Goal: Transaction & Acquisition: Subscribe to service/newsletter

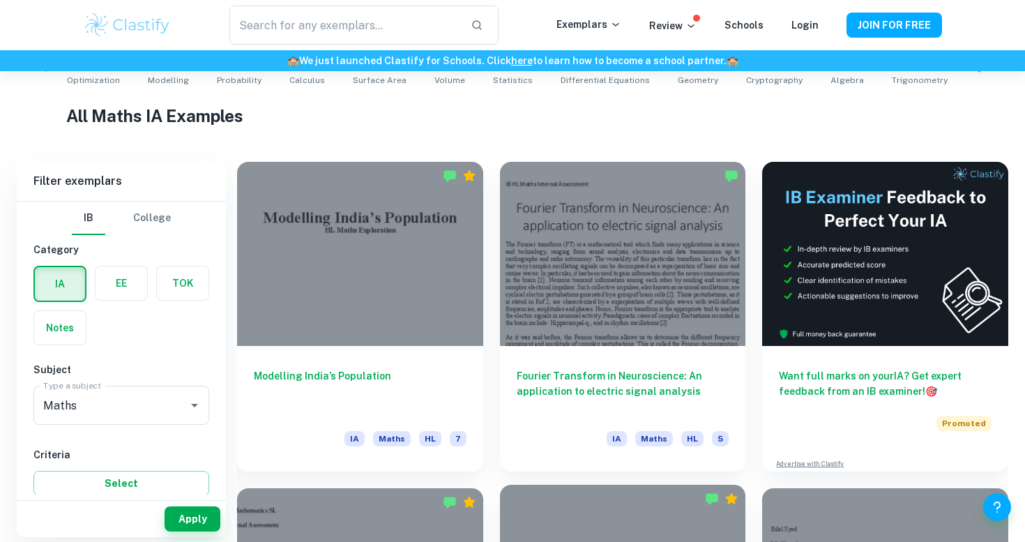
scroll to position [311, 0]
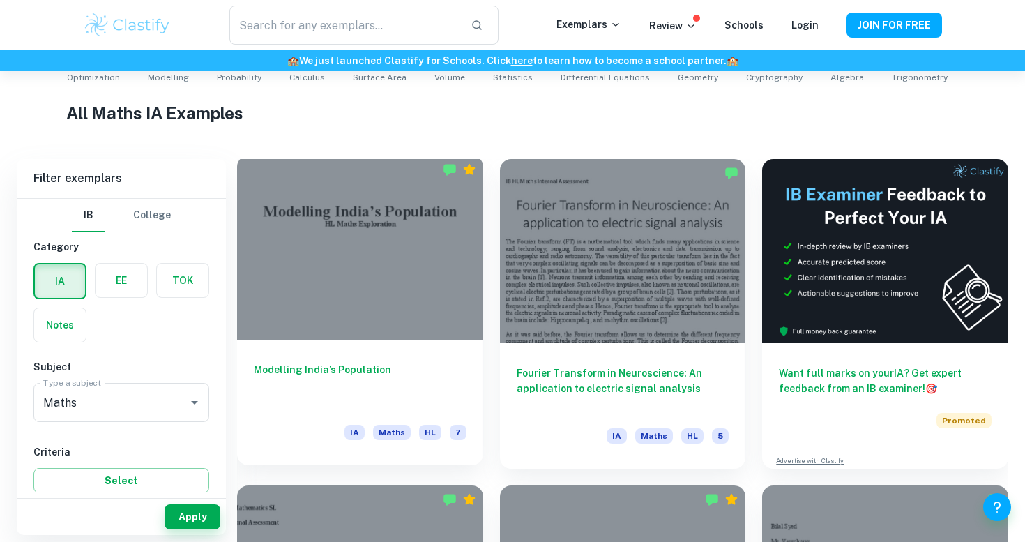
click at [365, 294] on div at bounding box center [360, 247] width 246 height 184
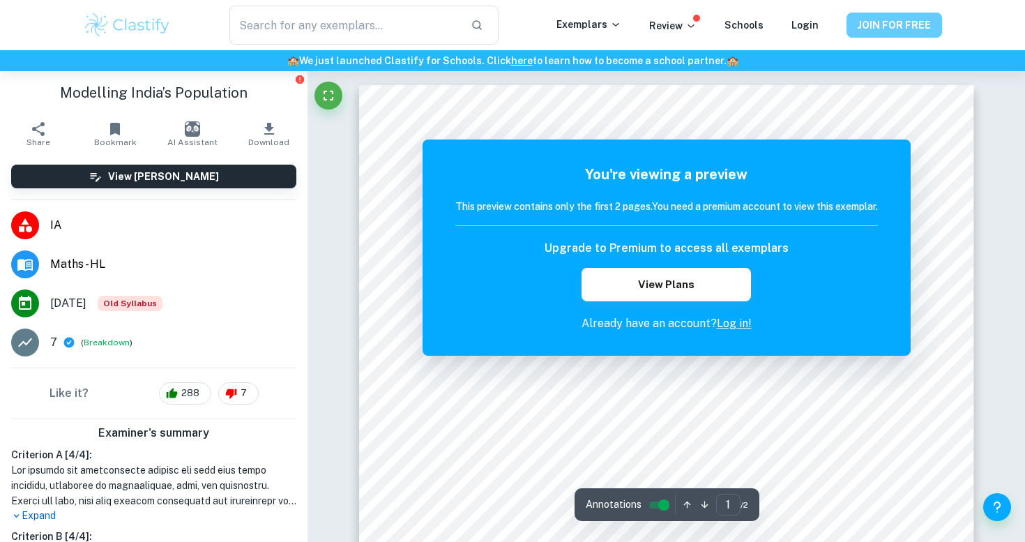
click at [893, 30] on button "JOIN FOR FREE" at bounding box center [894, 25] width 96 height 25
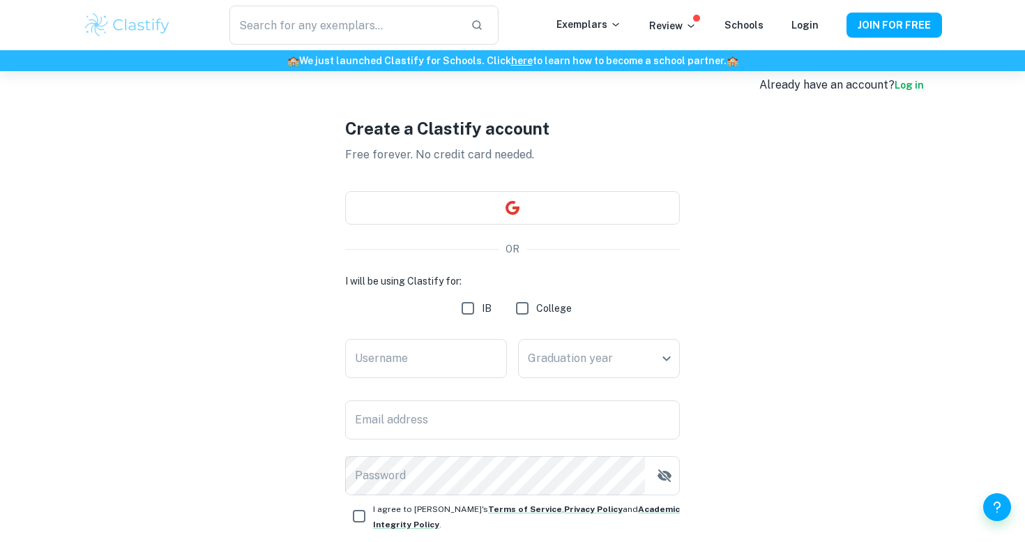
scroll to position [24, 0]
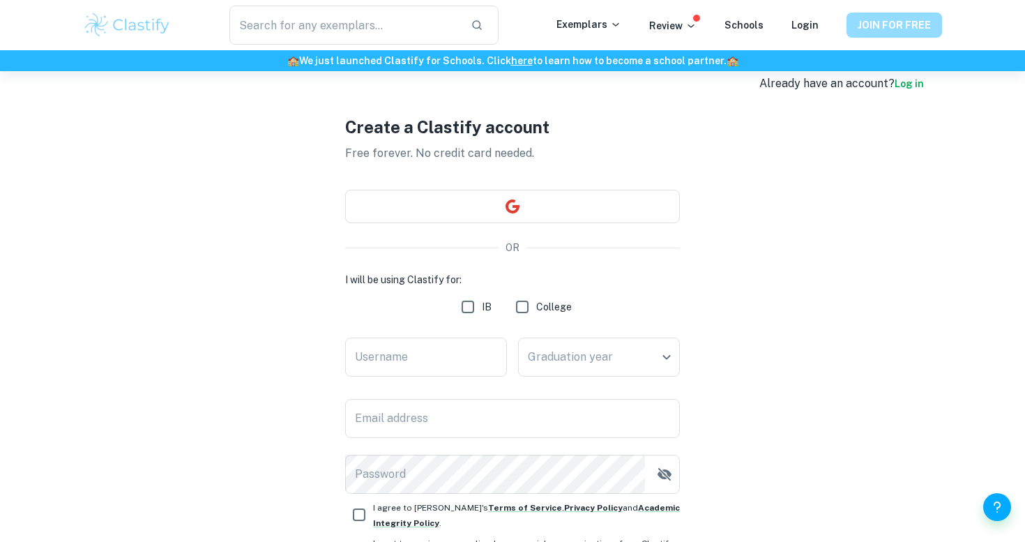
click at [917, 23] on button "JOIN FOR FREE" at bounding box center [894, 25] width 96 height 25
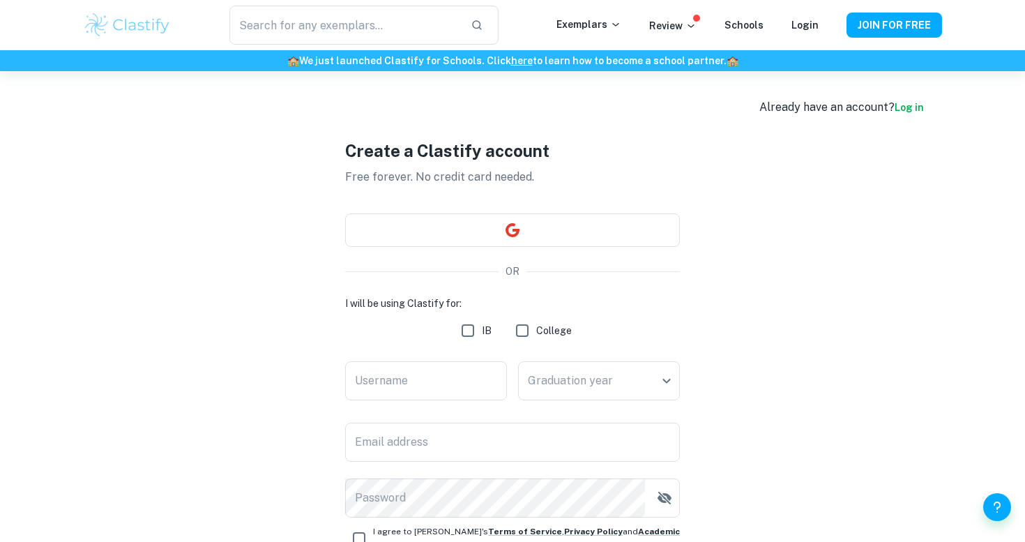
click at [467, 333] on input "IB" at bounding box center [468, 330] width 28 height 28
checkbox input "true"
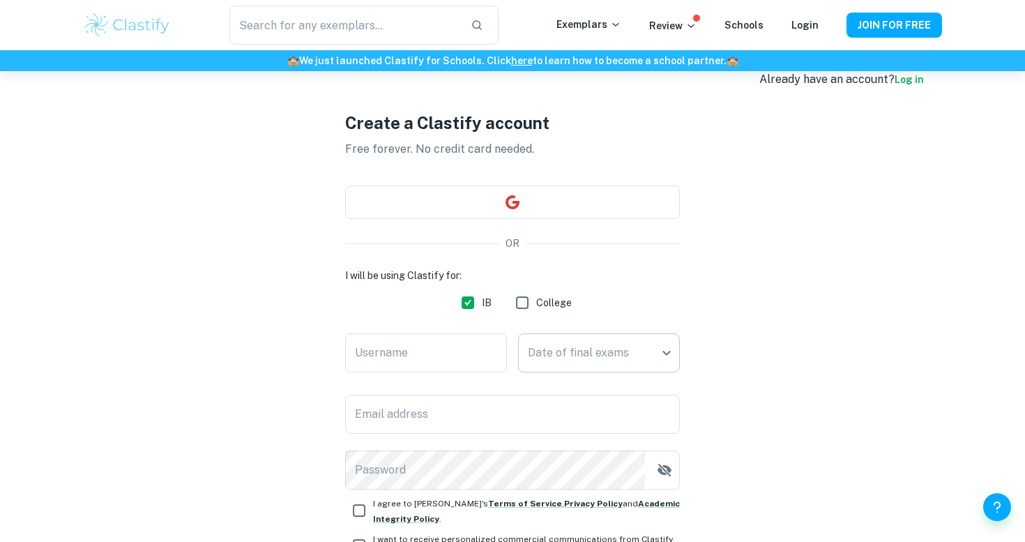
scroll to position [29, 0]
click at [441, 352] on input "Username" at bounding box center [426, 352] width 162 height 39
click at [645, 352] on body "We value your privacy We use cookies to enhance your browsing experience, serve…" at bounding box center [512, 314] width 1025 height 542
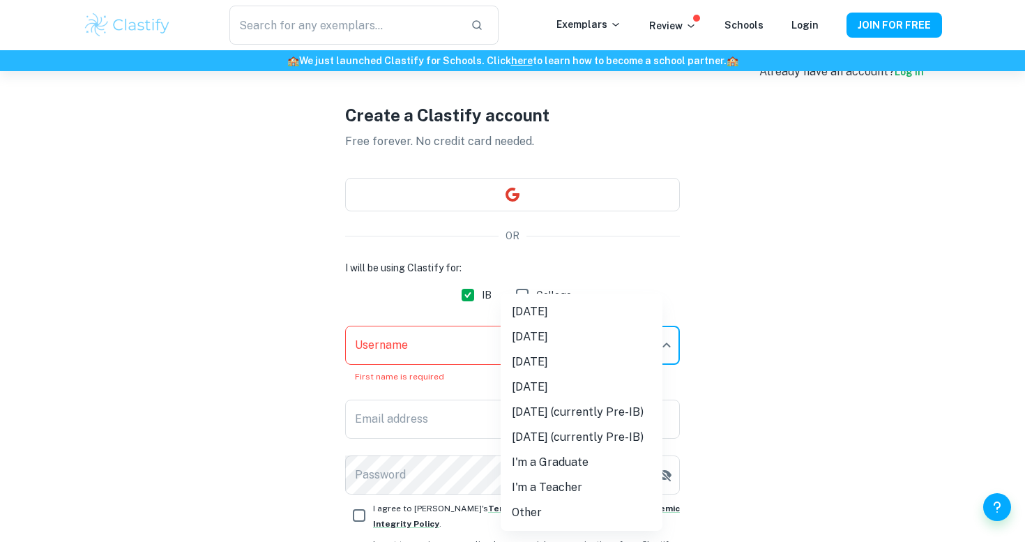
scroll to position [38, 0]
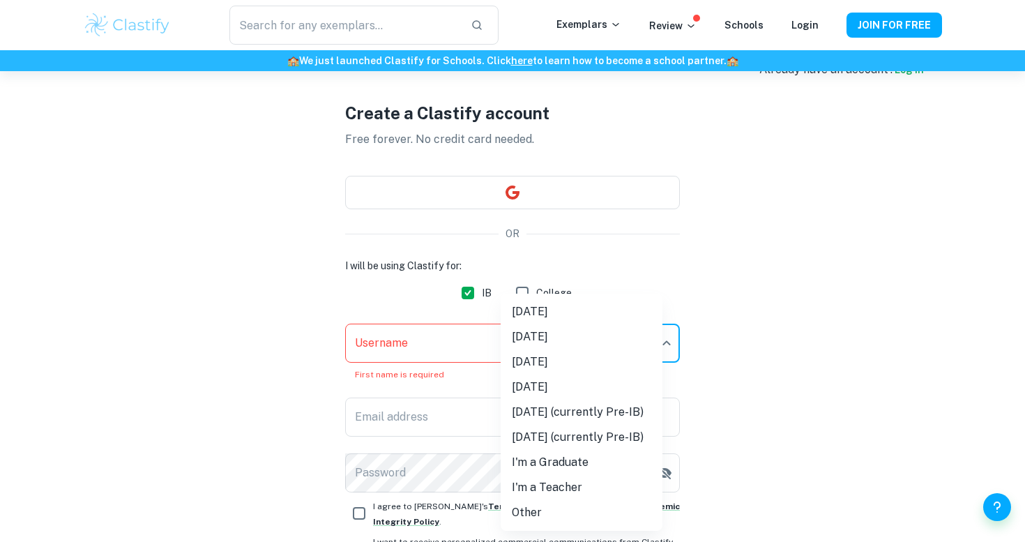
click at [717, 300] on div at bounding box center [512, 271] width 1025 height 542
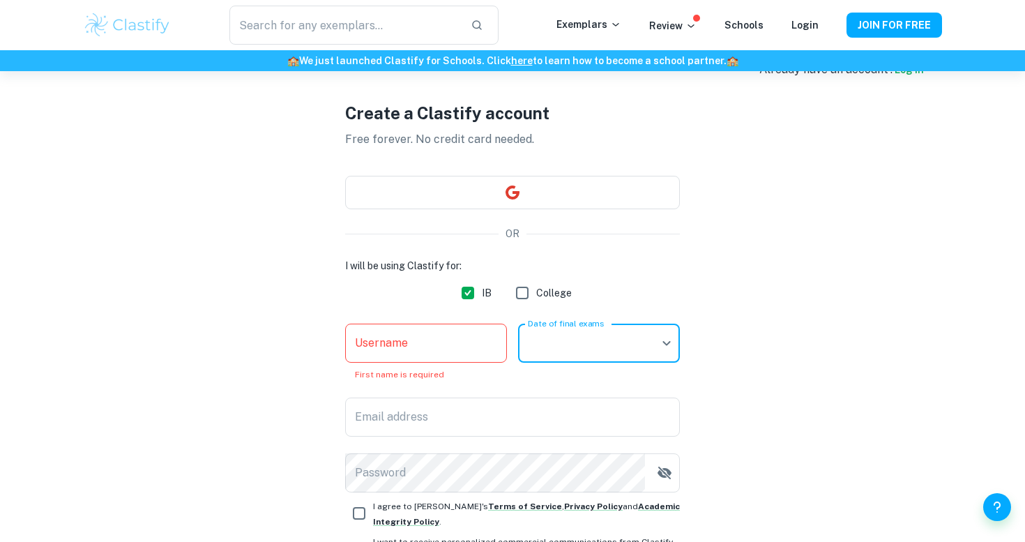
click at [637, 339] on body "We value your privacy We use cookies to enhance your browsing experience, serve…" at bounding box center [512, 304] width 1025 height 542
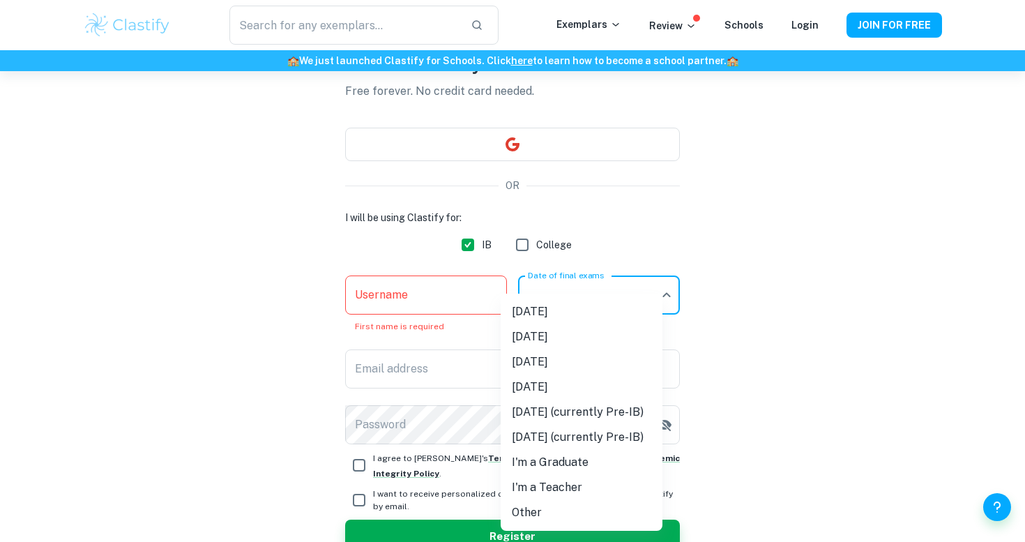
scroll to position [89, 0]
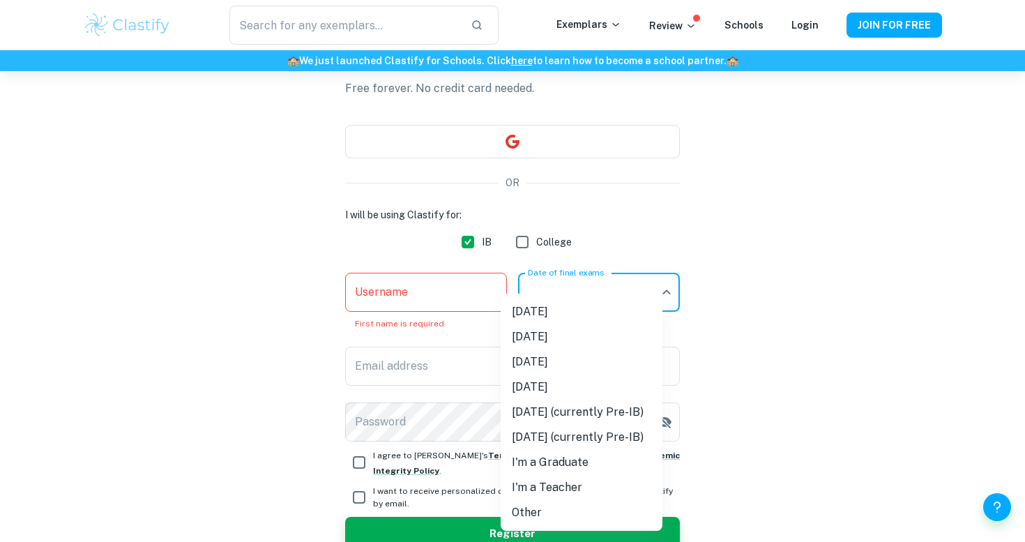
click at [544, 359] on li "[DATE]" at bounding box center [582, 361] width 162 height 25
type input "M26"
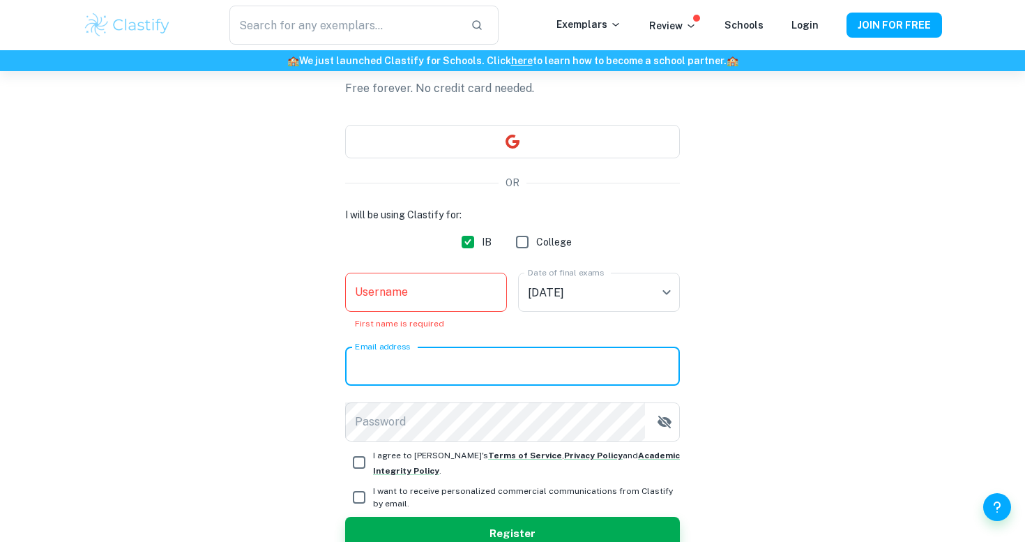
click at [543, 367] on input "Email address" at bounding box center [512, 365] width 335 height 39
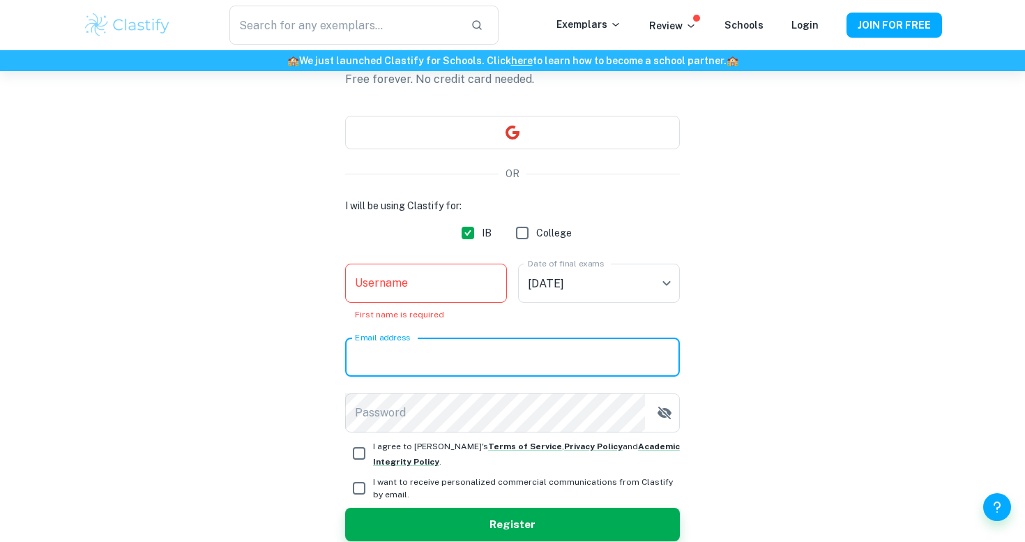
click at [478, 280] on input "Username" at bounding box center [426, 283] width 162 height 39
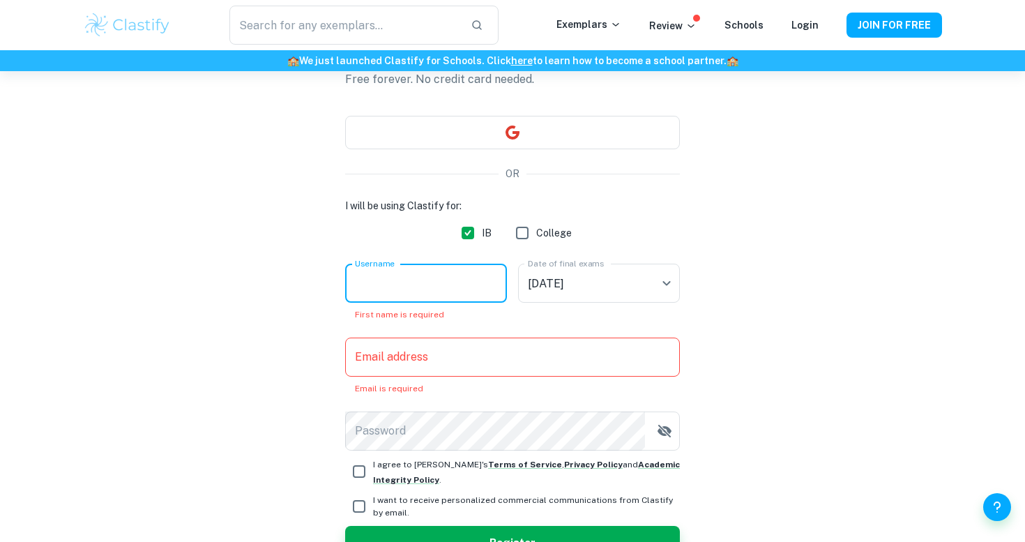
click at [478, 282] on input "Username" at bounding box center [426, 283] width 162 height 39
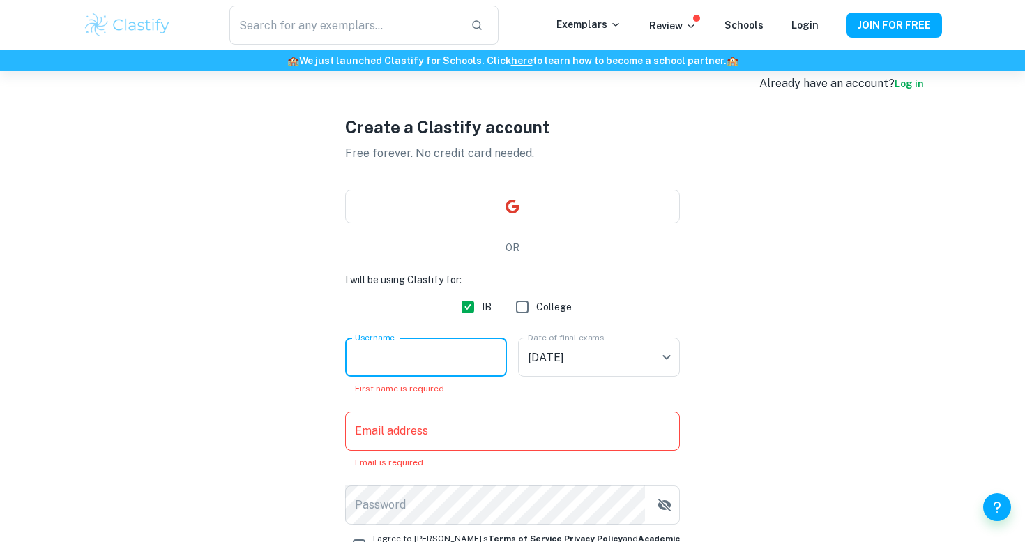
scroll to position [0, 0]
